Goal: Use online tool/utility: Use online tool/utility

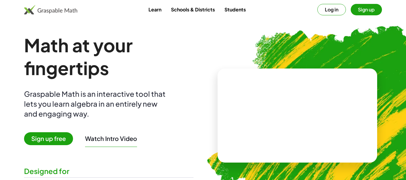
click at [282, 93] on video at bounding box center [297, 115] width 90 height 45
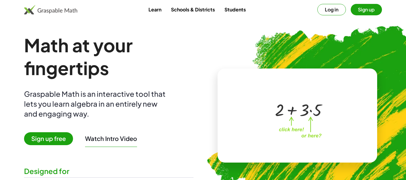
click at [373, 10] on button "Sign up" at bounding box center [366, 9] width 31 height 11
click at [327, 10] on button "Log in" at bounding box center [332, 9] width 29 height 11
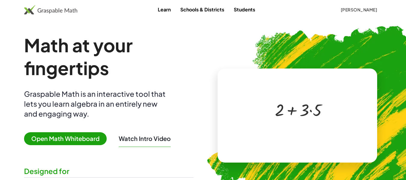
click at [249, 104] on div at bounding box center [296, 109] width 103 height 48
click at [273, 110] on div at bounding box center [298, 109] width 53 height 22
click at [280, 110] on div at bounding box center [298, 109] width 53 height 22
click at [290, 102] on div at bounding box center [298, 109] width 53 height 22
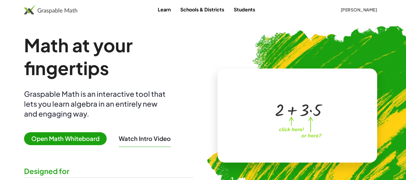
click at [76, 140] on span "Open Math Whiteboard" at bounding box center [65, 138] width 83 height 13
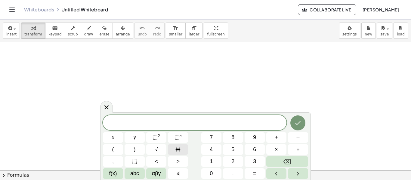
click at [179, 146] on icon "Fraction" at bounding box center [177, 147] width 3 height 3
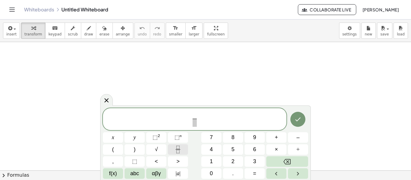
click at [179, 146] on icon "Fraction" at bounding box center [177, 147] width 3 height 3
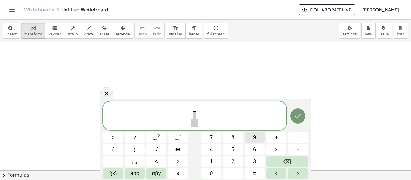
click at [256, 140] on button "9" at bounding box center [254, 137] width 20 height 11
click at [193, 114] on span at bounding box center [194, 115] width 4 height 7
click at [214, 160] on button "1" at bounding box center [211, 161] width 20 height 11
click at [253, 150] on span "6" at bounding box center [254, 150] width 3 height 8
click at [199, 113] on span "9 1 6 ​ ​" at bounding box center [194, 112] width 11 height 13
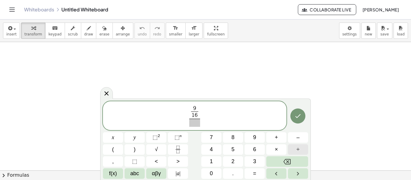
click at [302, 151] on button "÷" at bounding box center [298, 149] width 20 height 11
click at [297, 163] on button "Backspace" at bounding box center [287, 161] width 42 height 11
click at [294, 149] on button "÷" at bounding box center [298, 149] width 20 height 11
click at [292, 158] on button "Backspace" at bounding box center [287, 161] width 42 height 11
click at [274, 140] on button "+" at bounding box center [276, 137] width 20 height 11
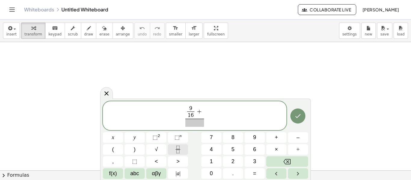
click at [179, 152] on icon "Fraction" at bounding box center [178, 150] width 8 height 8
click at [213, 140] on button "7" at bounding box center [211, 137] width 20 height 11
click at [204, 115] on span at bounding box center [203, 115] width 4 height 7
click at [256, 161] on button "3" at bounding box center [254, 161] width 20 height 11
click at [195, 121] on span "​" at bounding box center [194, 123] width 25 height 8
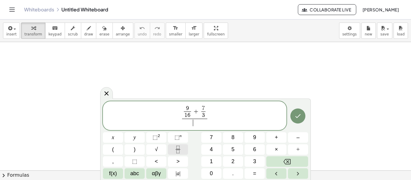
click at [183, 150] on button "Fraction" at bounding box center [178, 149] width 20 height 11
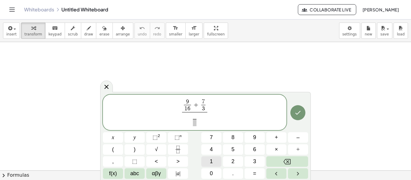
click at [212, 161] on span "1" at bounding box center [211, 162] width 3 height 8
click at [251, 162] on button "3" at bounding box center [254, 161] width 20 height 11
click at [254, 138] on span "9" at bounding box center [254, 138] width 3 height 8
click at [195, 124] on span at bounding box center [194, 122] width 10 height 7
click at [208, 150] on button "4" at bounding box center [211, 149] width 20 height 11
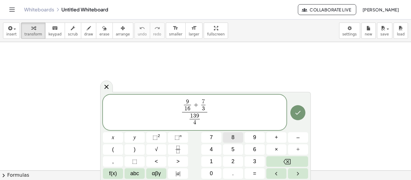
click at [232, 138] on span "8" at bounding box center [232, 138] width 3 height 8
click at [303, 112] on button "Done" at bounding box center [297, 112] width 15 height 15
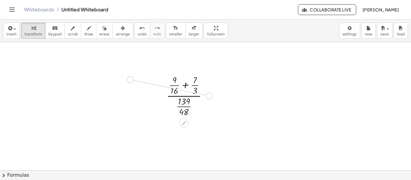
drag, startPoint x: 208, startPoint y: 96, endPoint x: 128, endPoint y: 79, distance: 82.0
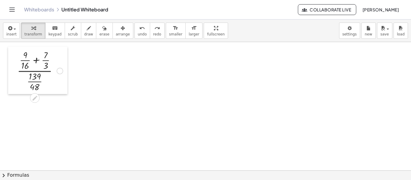
drag, startPoint x: 162, startPoint y: 72, endPoint x: 13, endPoint y: 48, distance: 151.2
click at [13, 48] on div at bounding box center [12, 71] width 9 height 48
drag, startPoint x: 37, startPoint y: 47, endPoint x: 59, endPoint y: 54, distance: 22.8
click at [62, 57] on div "· ( + · 9 · 16 + · 7 · 3 ) · · 139 · 48" at bounding box center [37, 71] width 59 height 48
drag, startPoint x: 38, startPoint y: 52, endPoint x: 42, endPoint y: 54, distance: 4.3
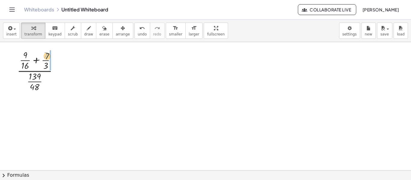
click at [42, 54] on div at bounding box center [40, 70] width 52 height 45
